Goal: Navigation & Orientation: Understand site structure

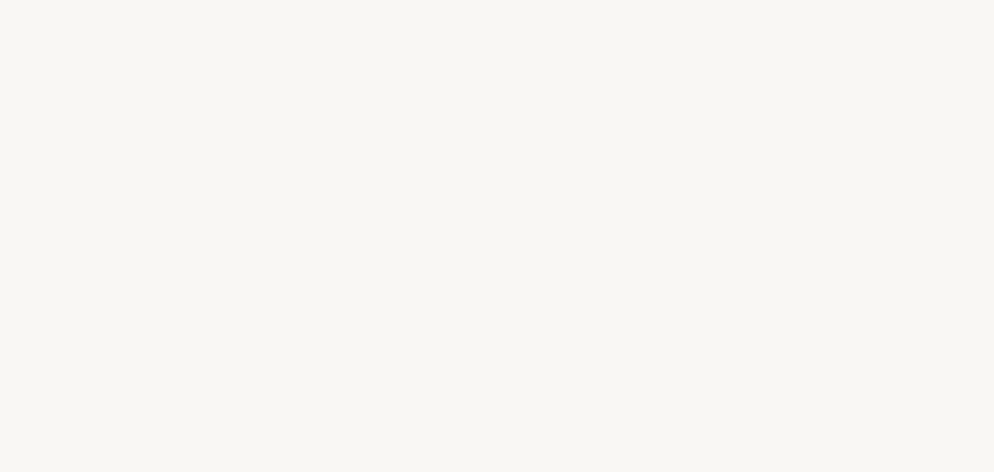
select select "US"
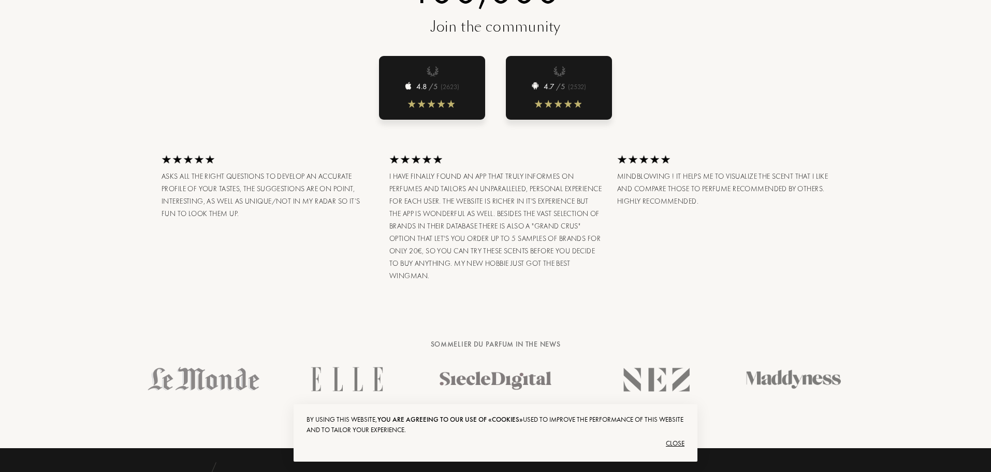
scroll to position [2448, 0]
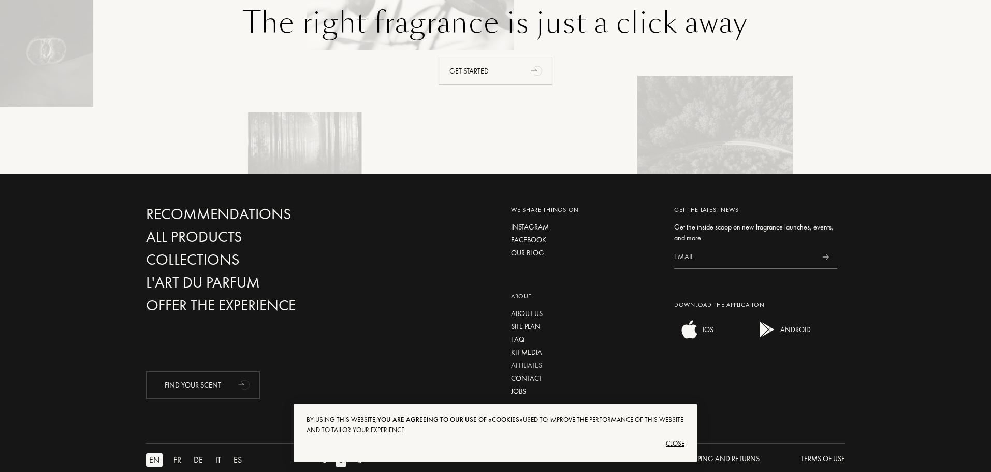
drag, startPoint x: 566, startPoint y: 277, endPoint x: 578, endPoint y: 347, distance: 70.9
click at [535, 321] on div "Site plan" at bounding box center [585, 326] width 148 height 11
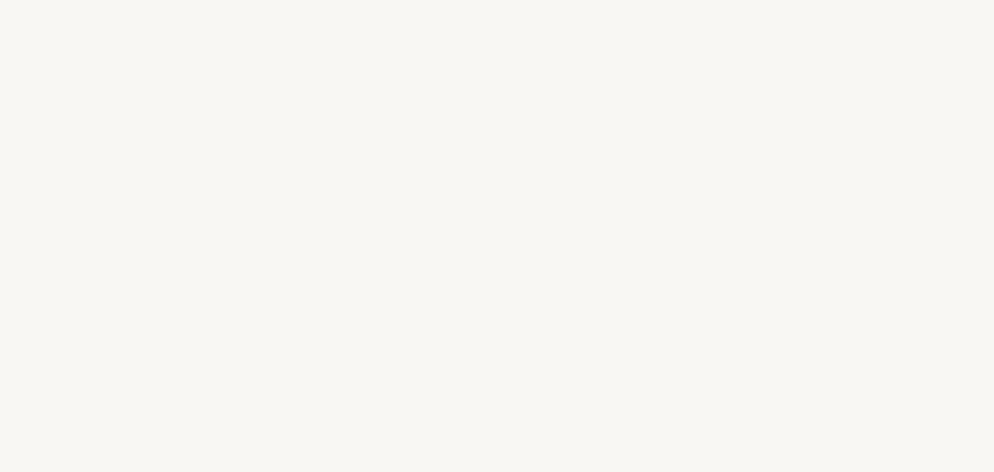
select select "US"
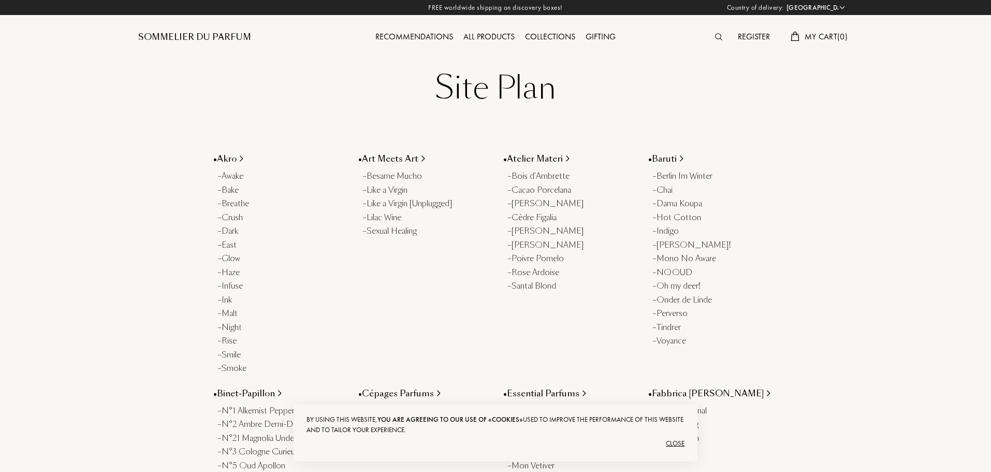
drag, startPoint x: 628, startPoint y: 236, endPoint x: 633, endPoint y: 304, distance: 69.0
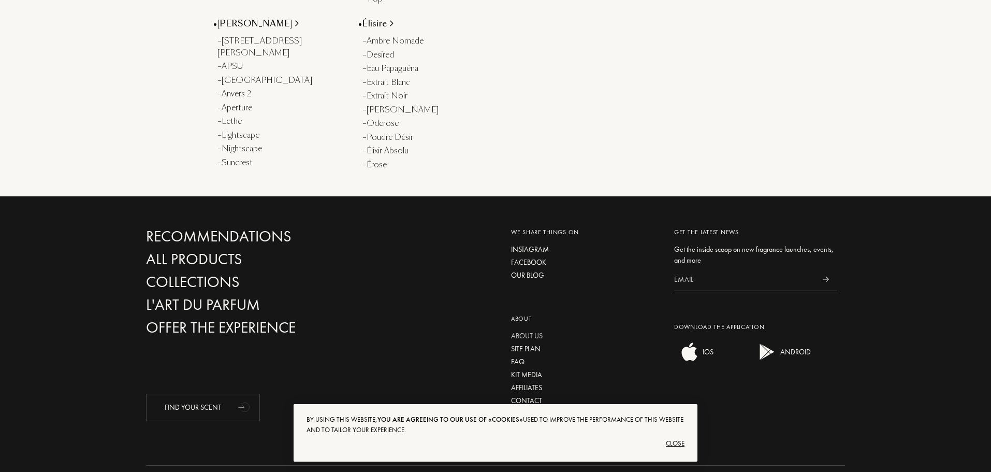
scroll to position [1707, 0]
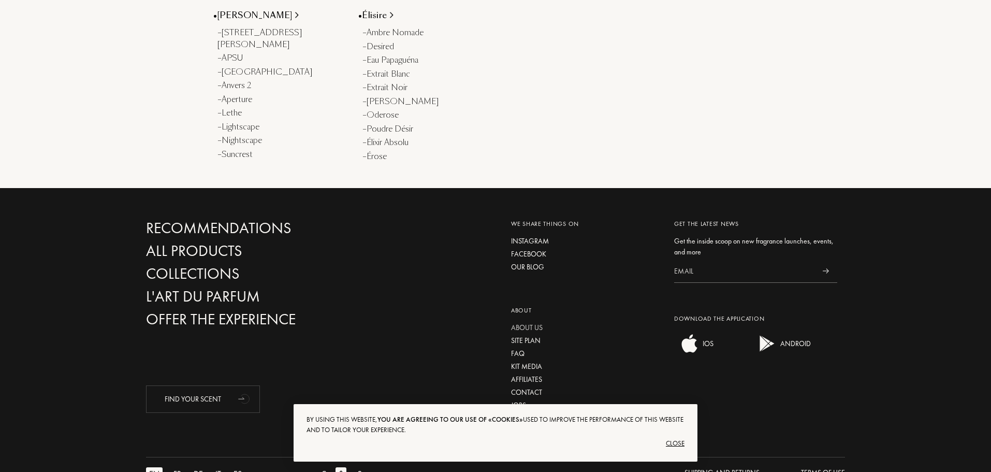
click at [536, 322] on div "About us" at bounding box center [585, 327] width 148 height 11
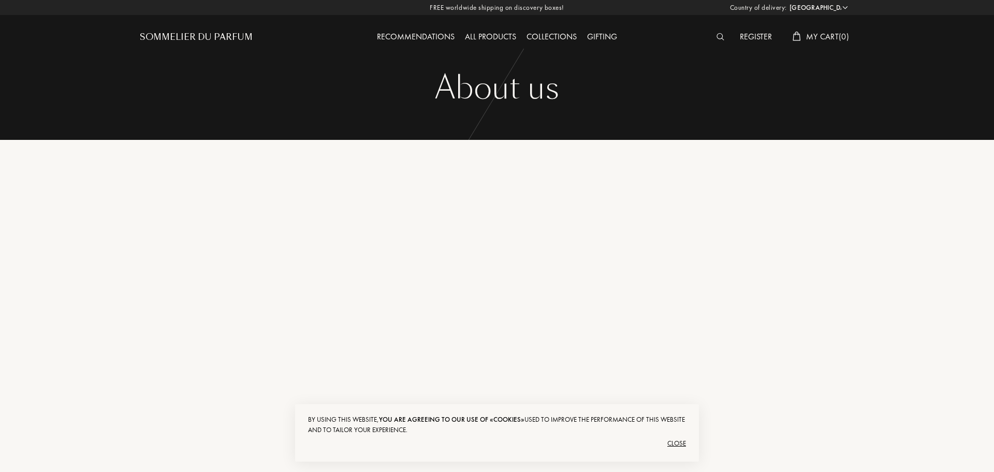
select select "US"
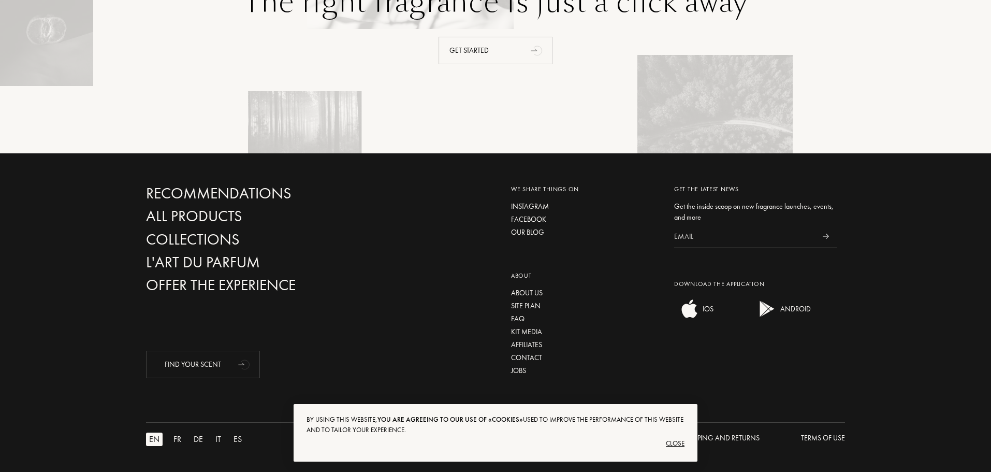
drag, startPoint x: 757, startPoint y: 282, endPoint x: 776, endPoint y: 376, distance: 96.1
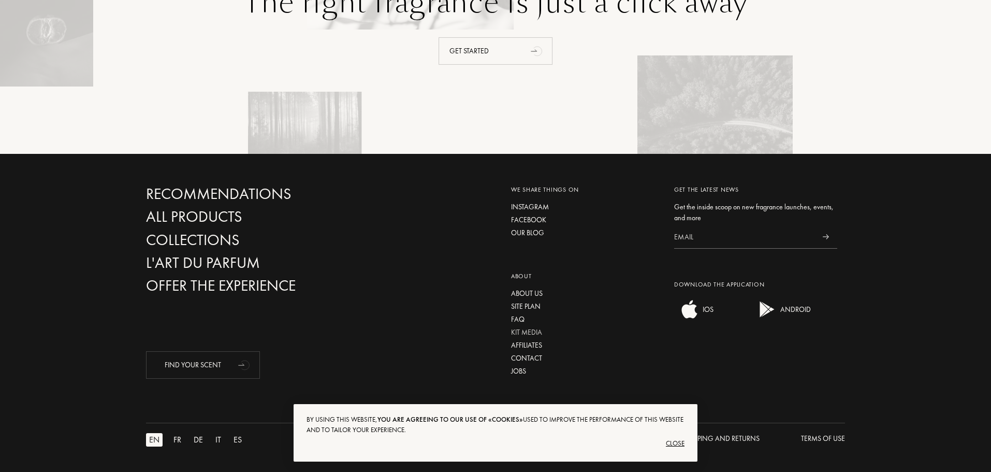
scroll to position [1522, 0]
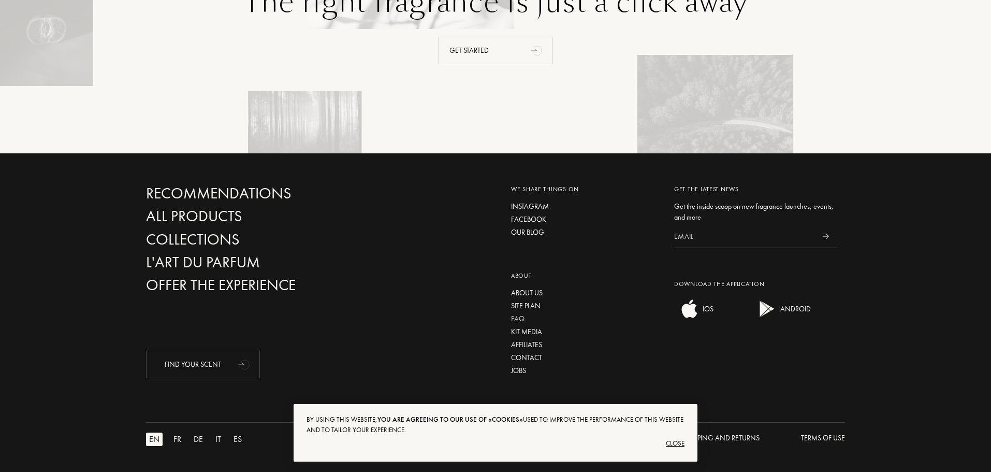
click at [523, 316] on div "FAQ" at bounding box center [585, 318] width 148 height 11
